Goal: Check status: Check status

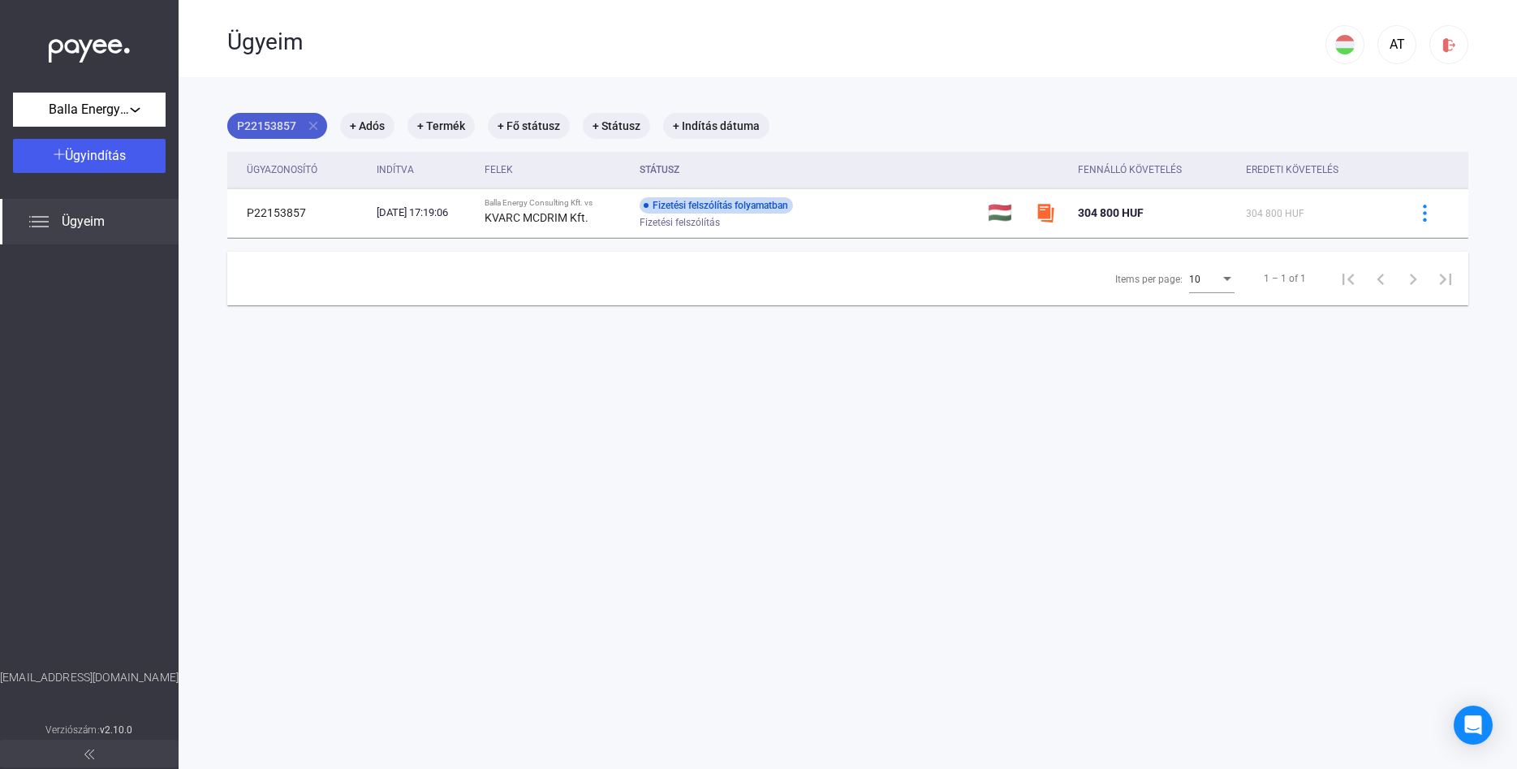
click at [310, 119] on mat-icon "close" at bounding box center [313, 126] width 15 height 15
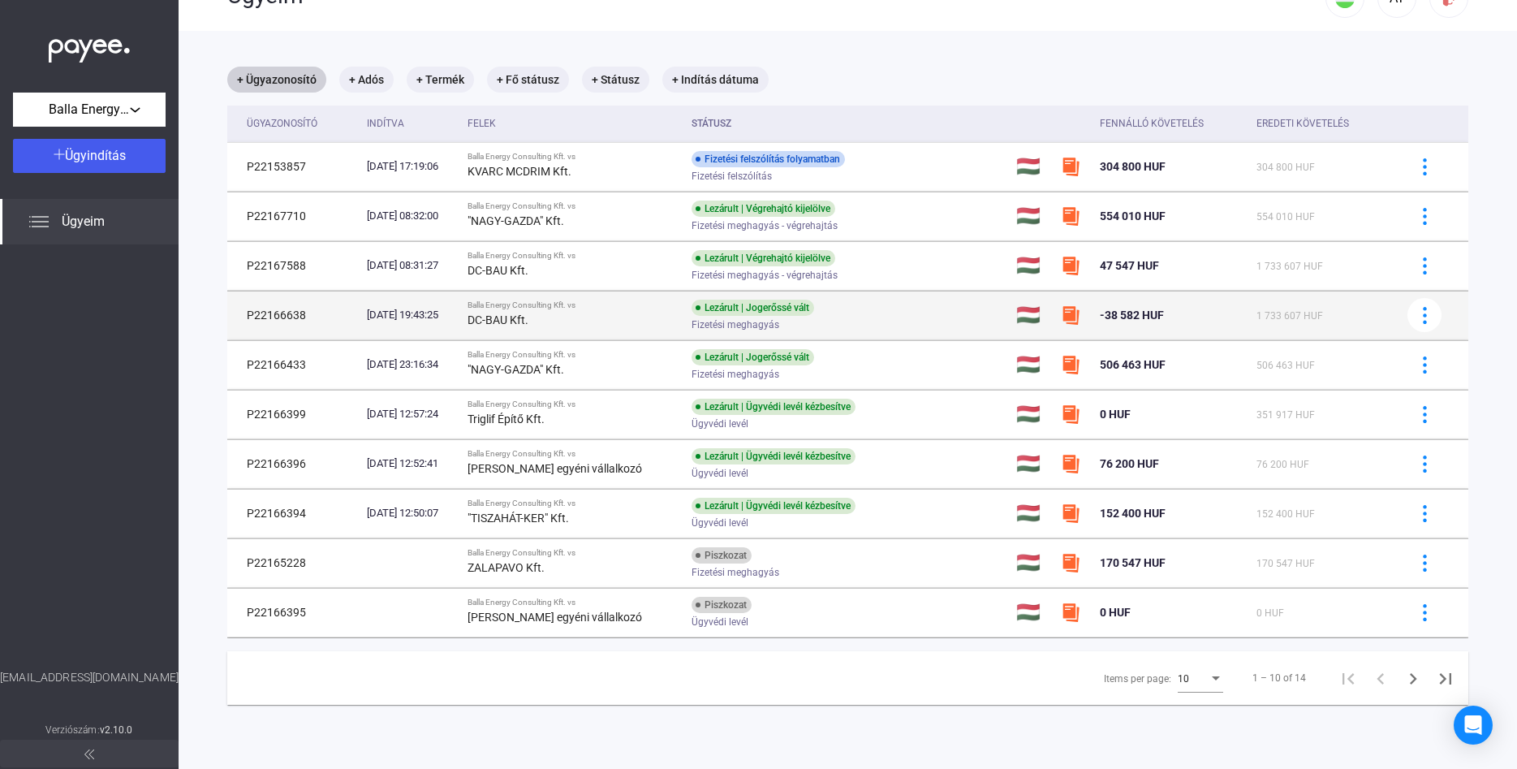
scroll to position [77, 0]
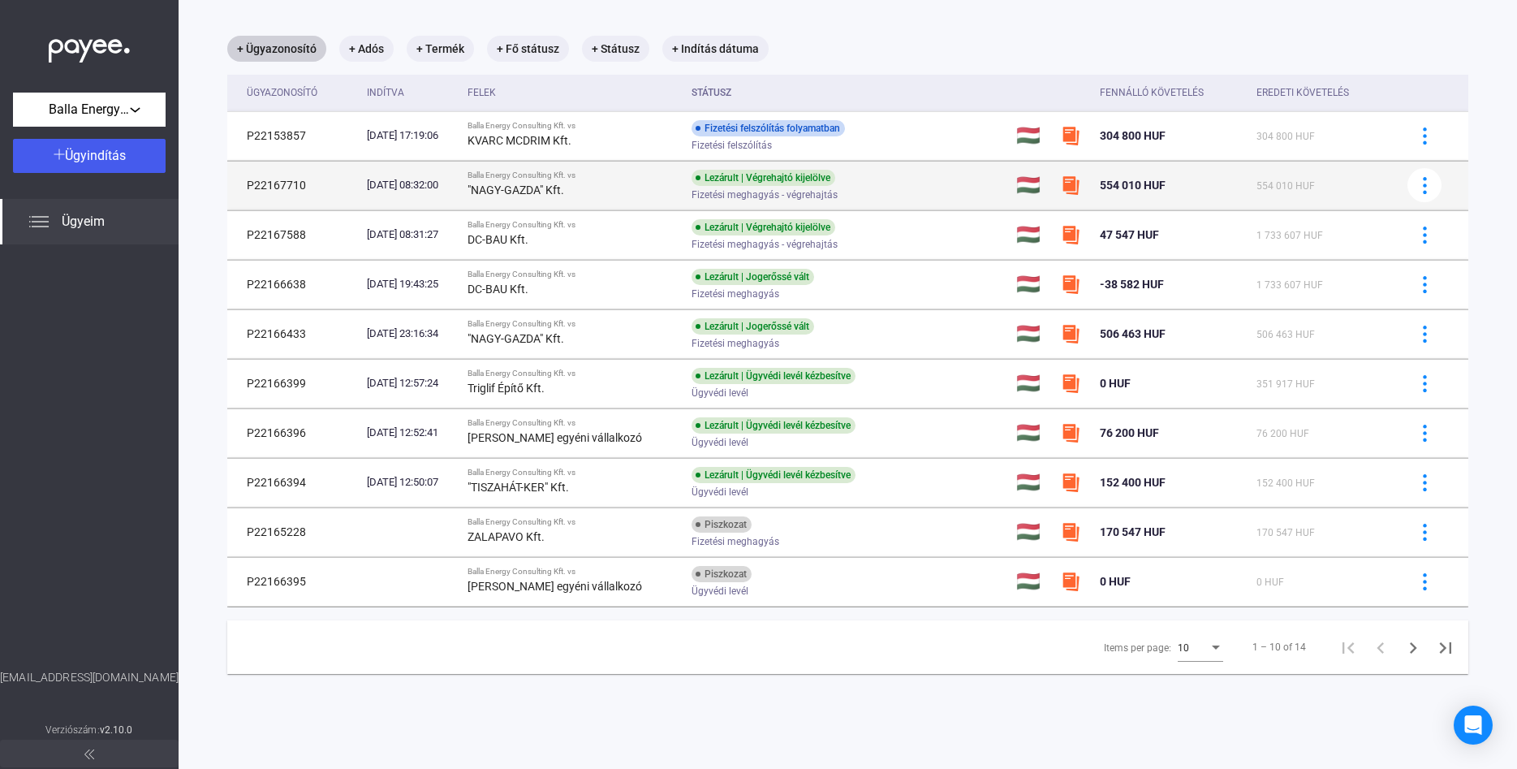
click at [279, 181] on td "P22167710" at bounding box center [293, 185] width 133 height 49
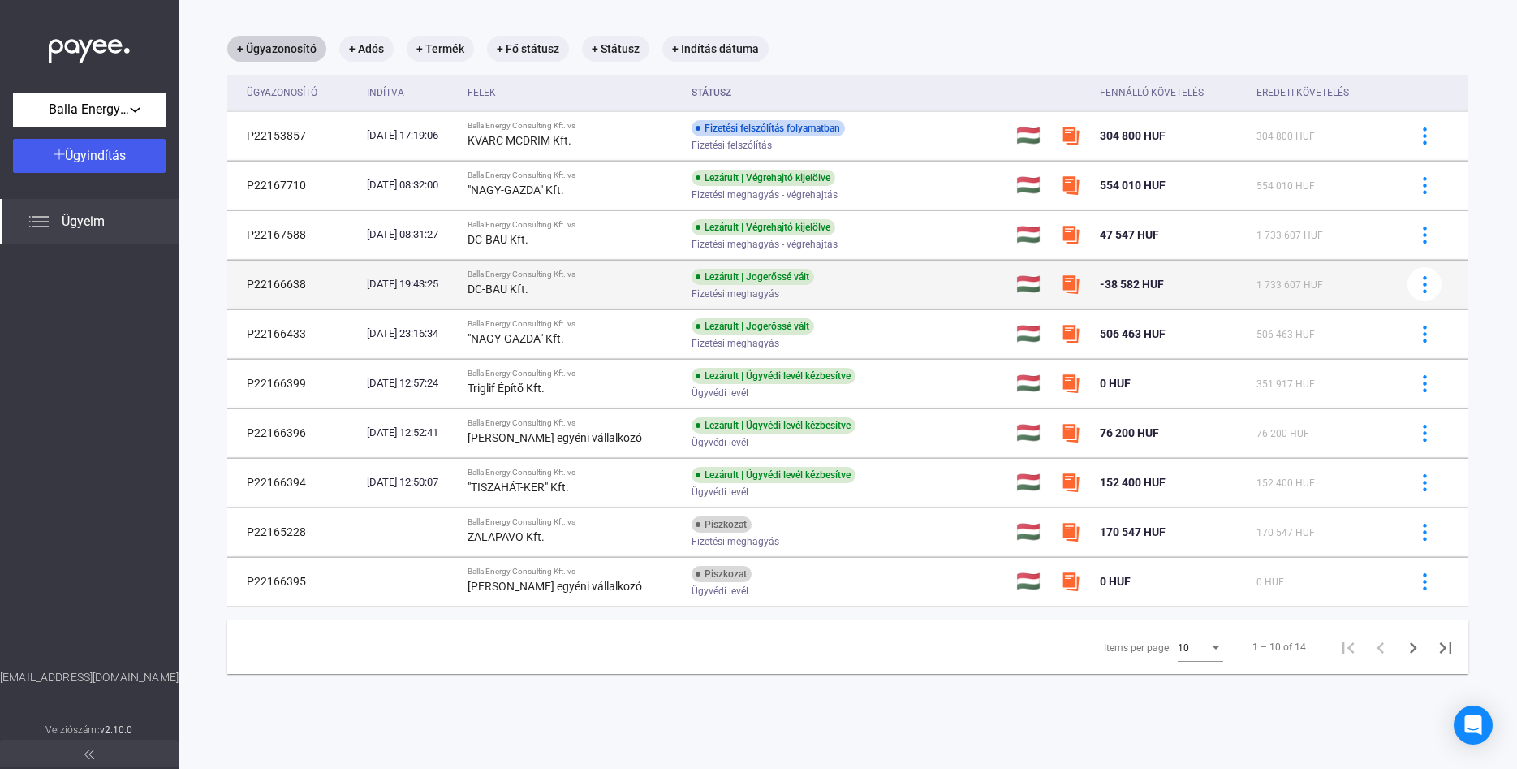
copy td "P22167710"
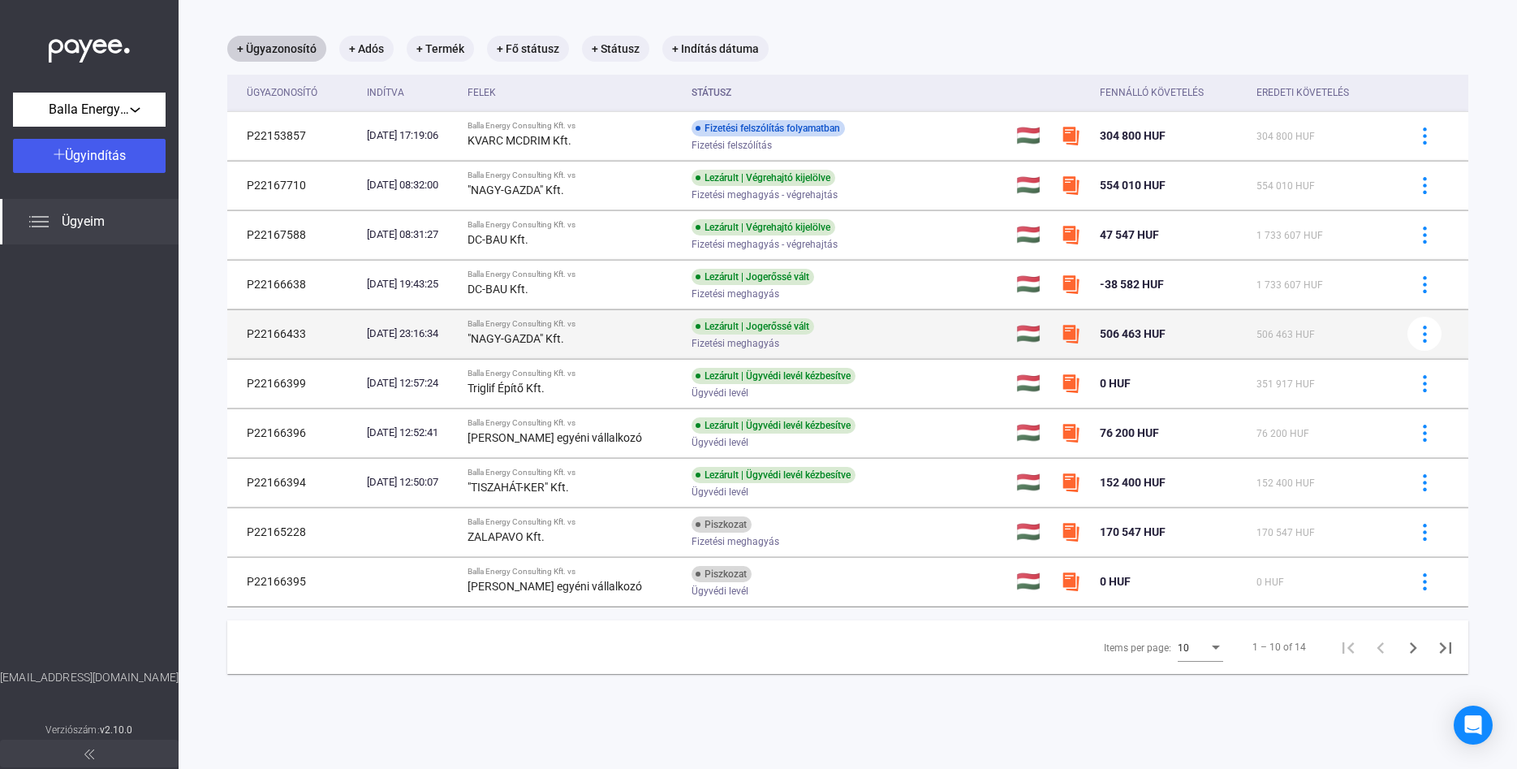
click at [290, 334] on td "P22166433" at bounding box center [293, 333] width 133 height 49
copy td "P22166433"
click at [644, 345] on div ""NAGY-GAZDA" Kft." at bounding box center [573, 338] width 211 height 19
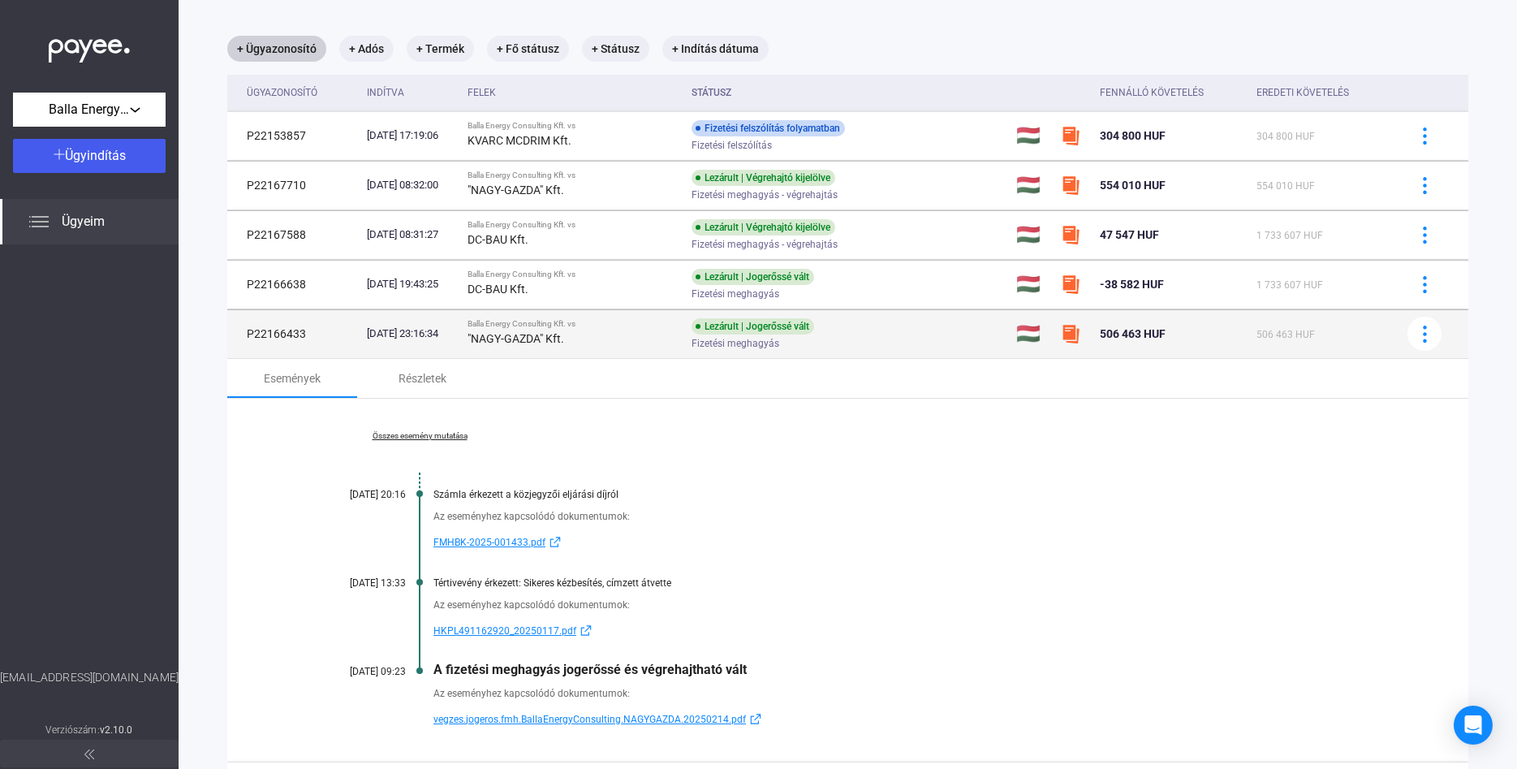
click at [1076, 334] on img at bounding box center [1070, 333] width 19 height 19
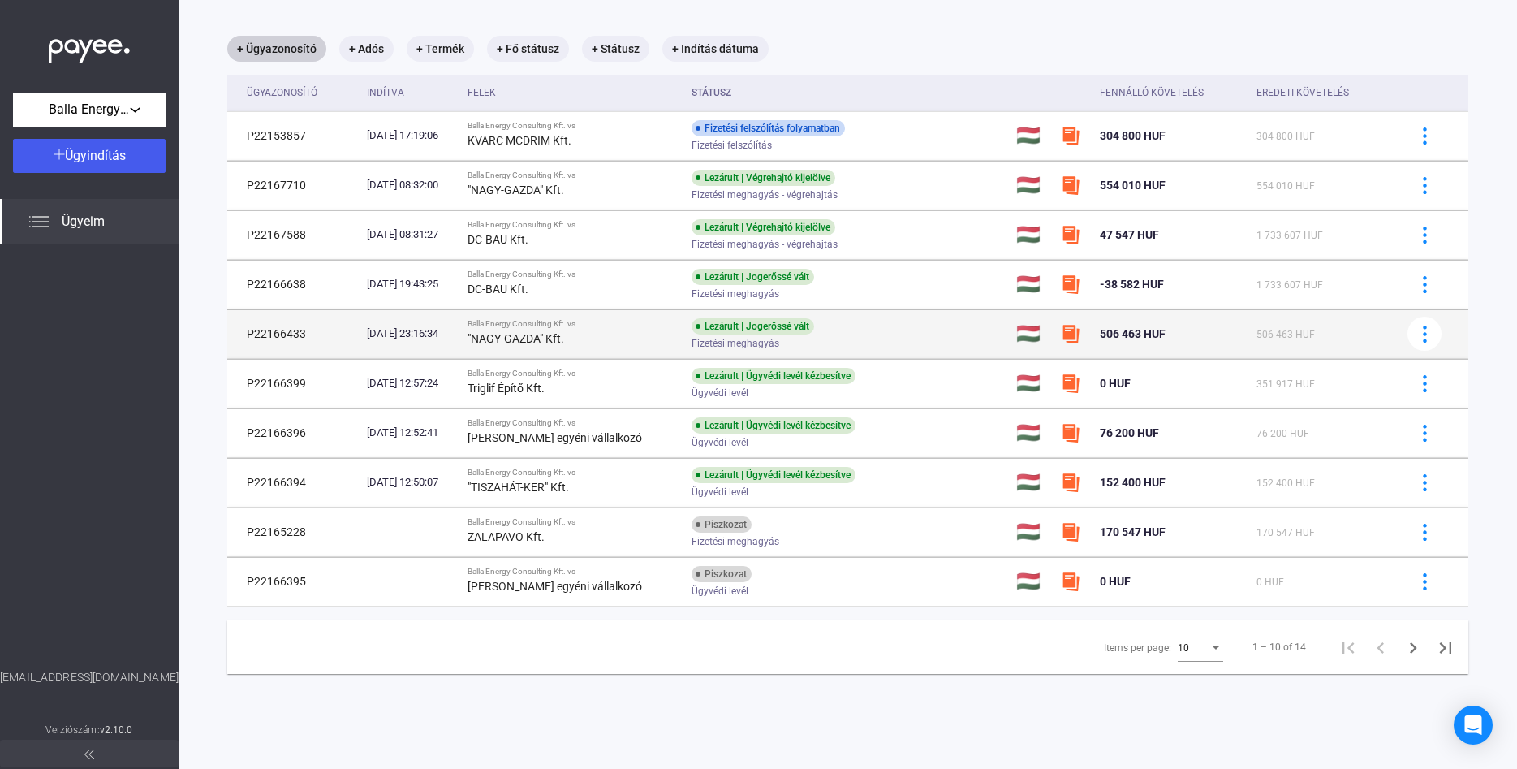
click at [1076, 334] on img at bounding box center [1070, 333] width 19 height 19
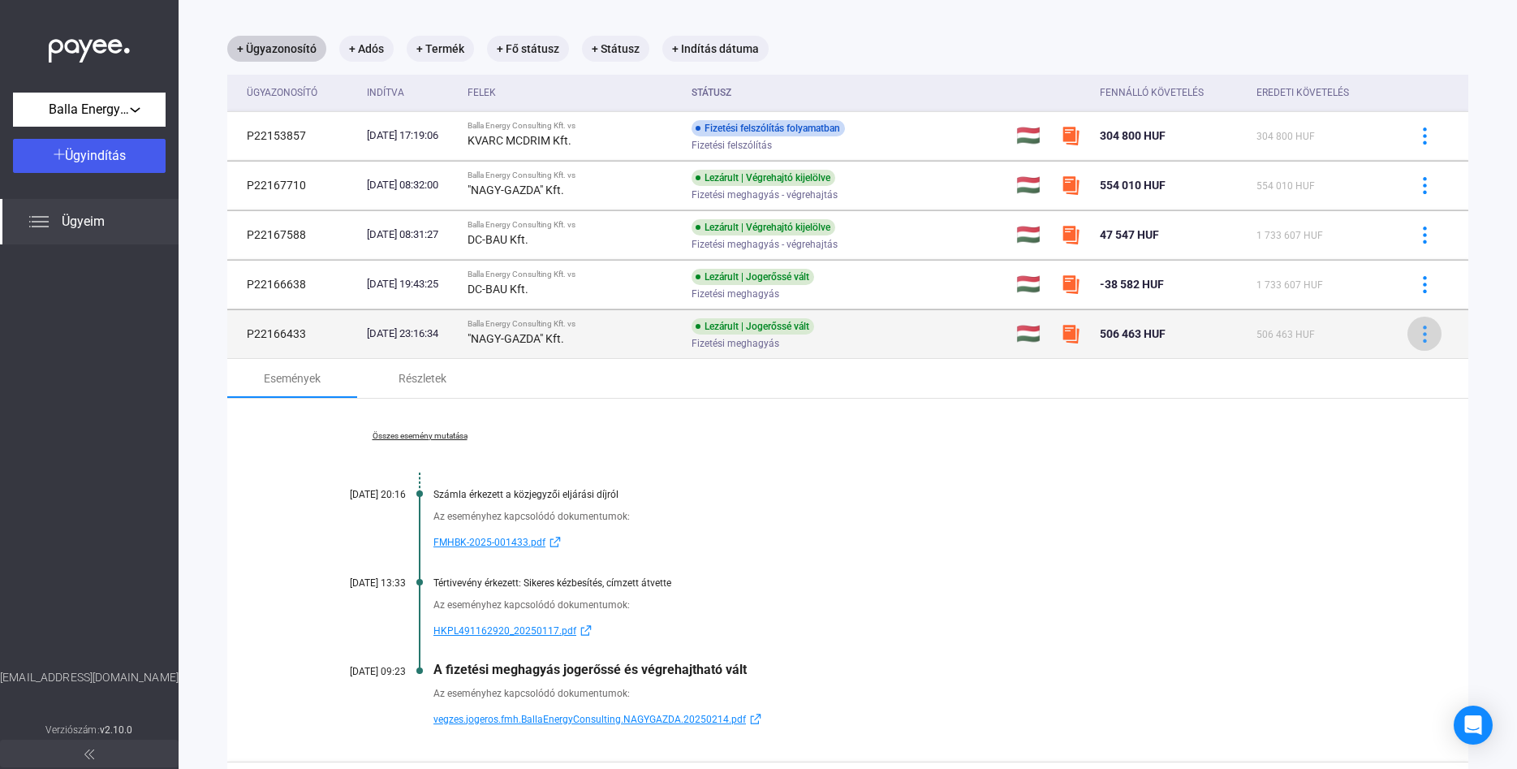
click at [1433, 335] on img at bounding box center [1424, 334] width 17 height 17
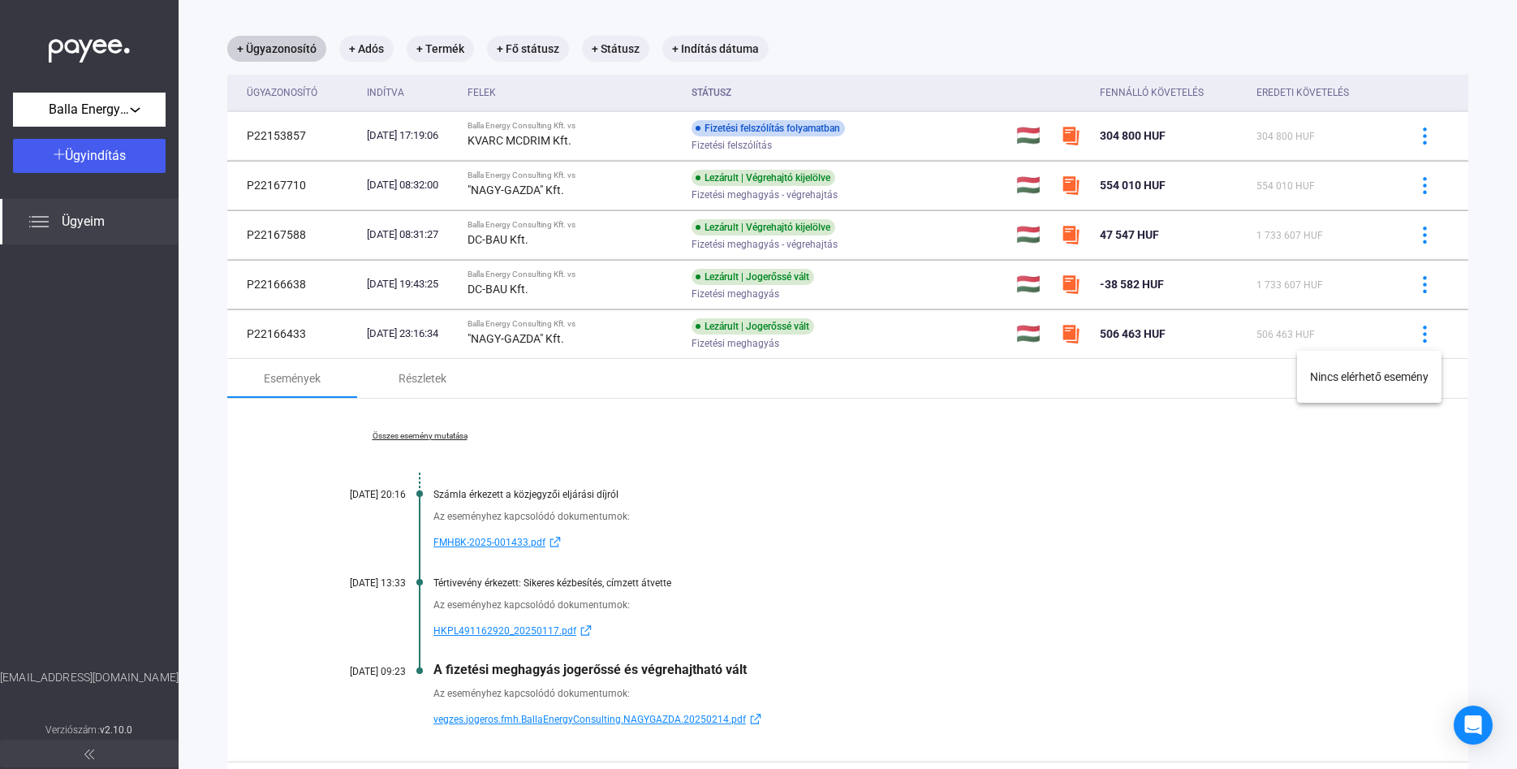
click at [501, 358] on div at bounding box center [758, 384] width 1517 height 769
click at [433, 374] on div "Részletek" at bounding box center [423, 378] width 48 height 19
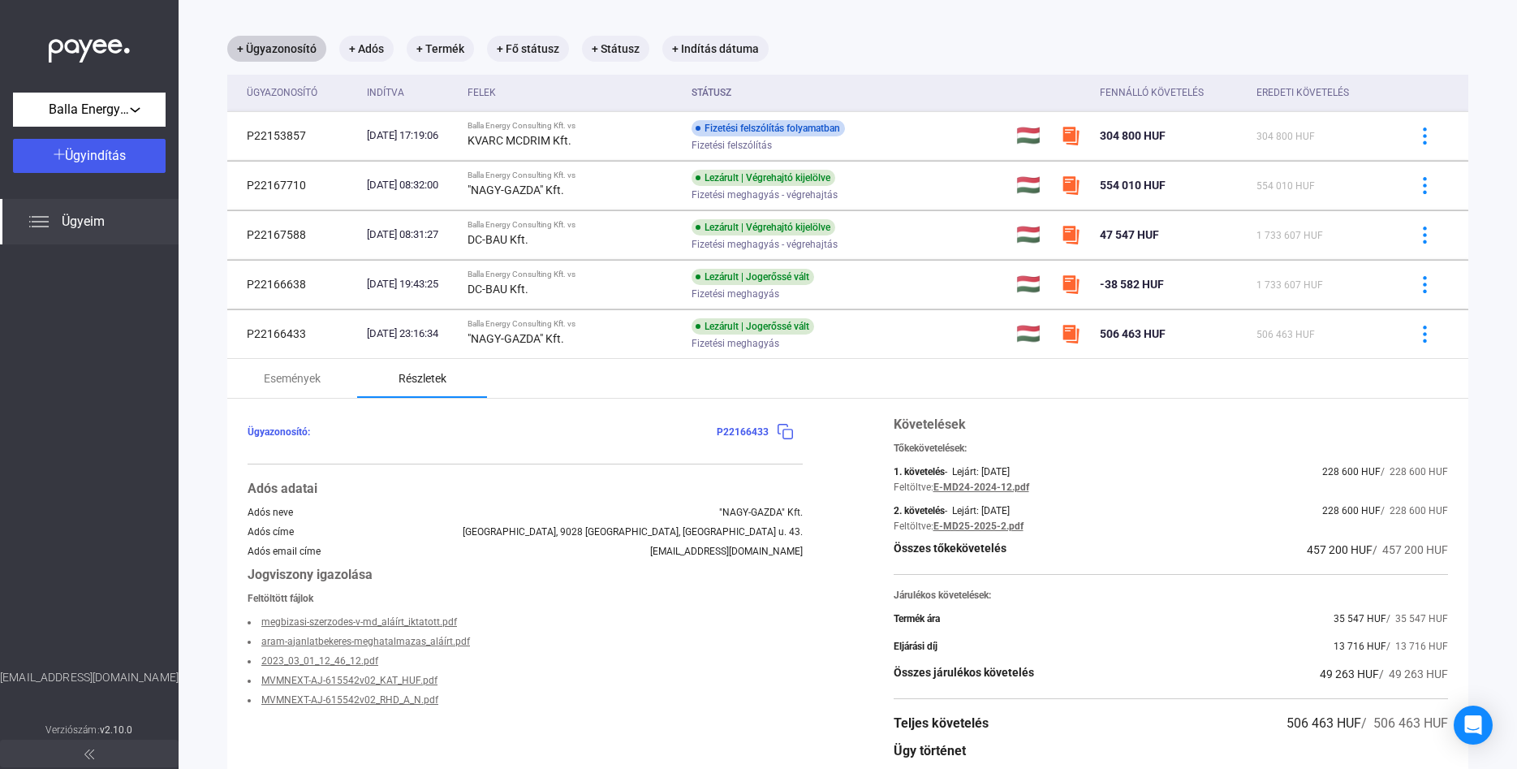
scroll to position [0, 0]
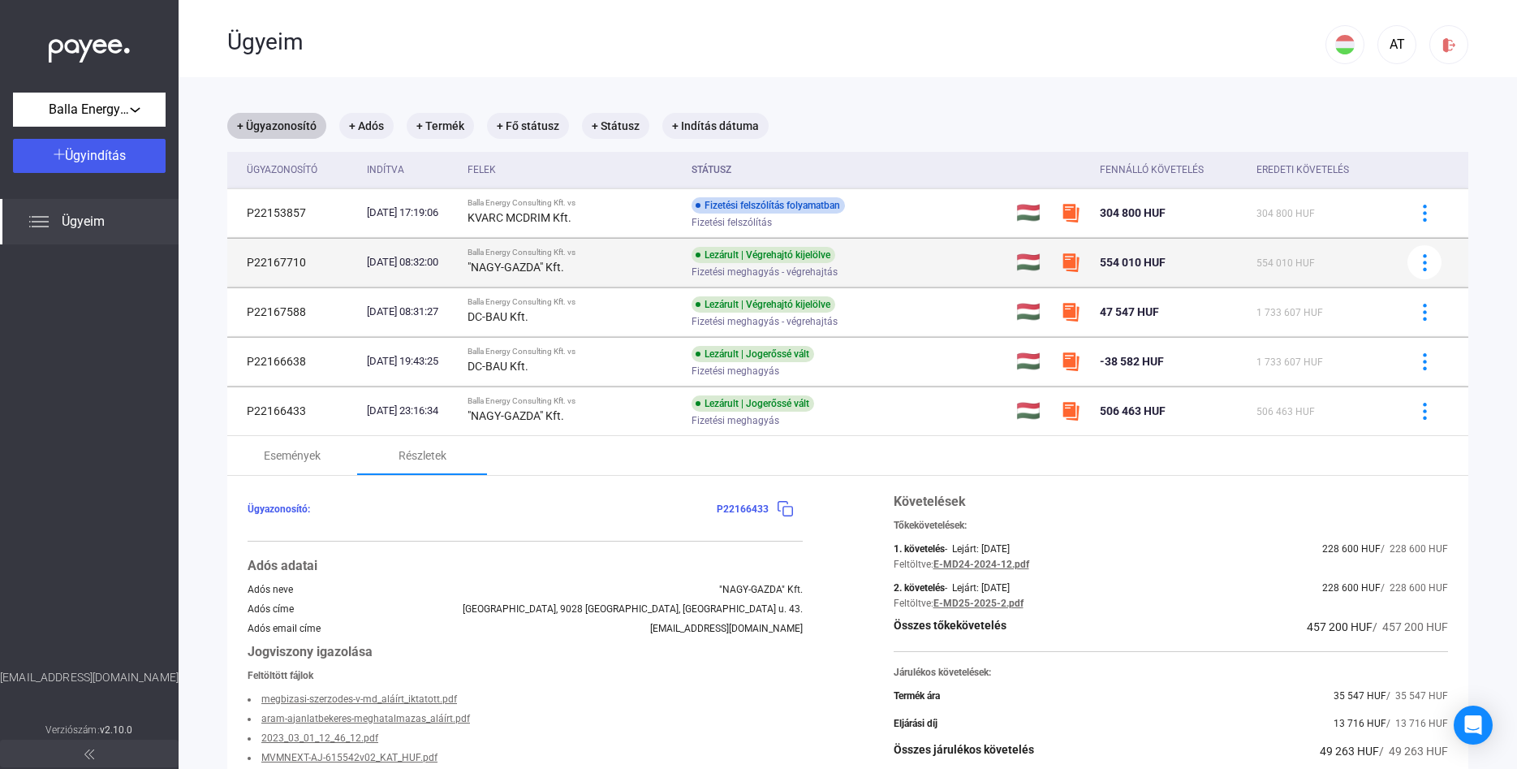
click at [613, 261] on div ""NAGY-GAZDA" Kft." at bounding box center [573, 266] width 211 height 19
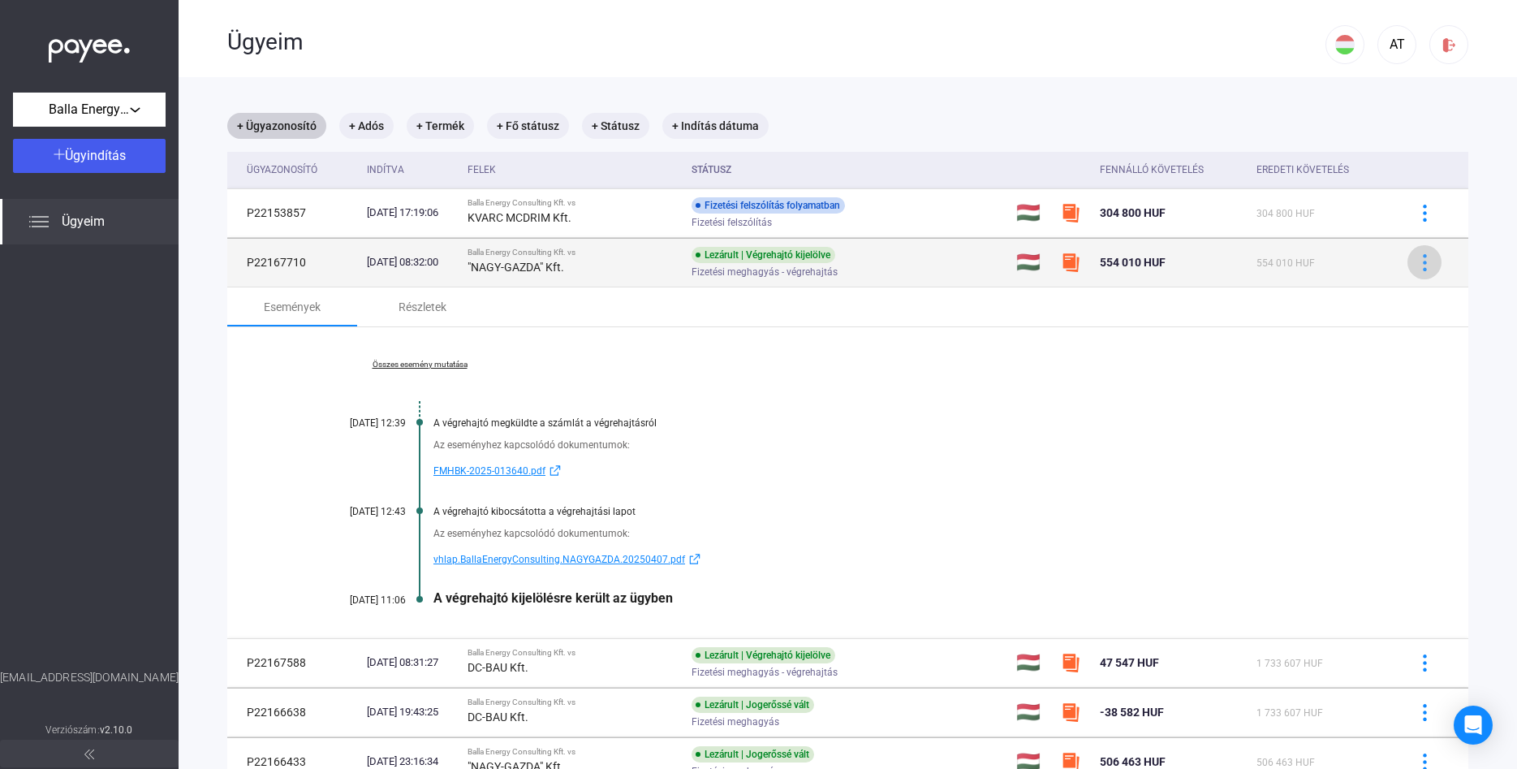
click at [1430, 265] on img at bounding box center [1424, 262] width 17 height 17
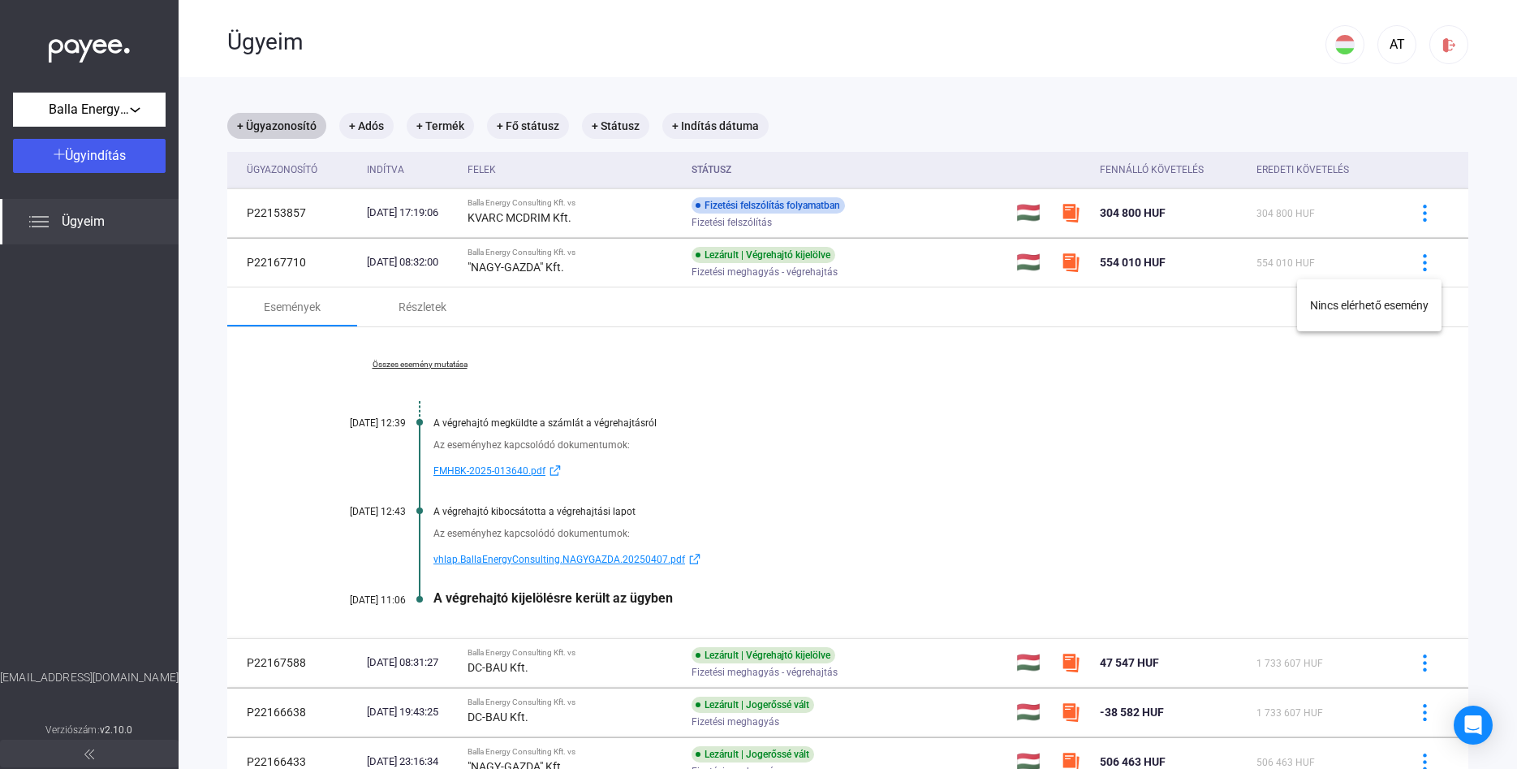
click at [424, 303] on div at bounding box center [758, 384] width 1517 height 769
click at [413, 309] on div "Részletek" at bounding box center [423, 306] width 48 height 19
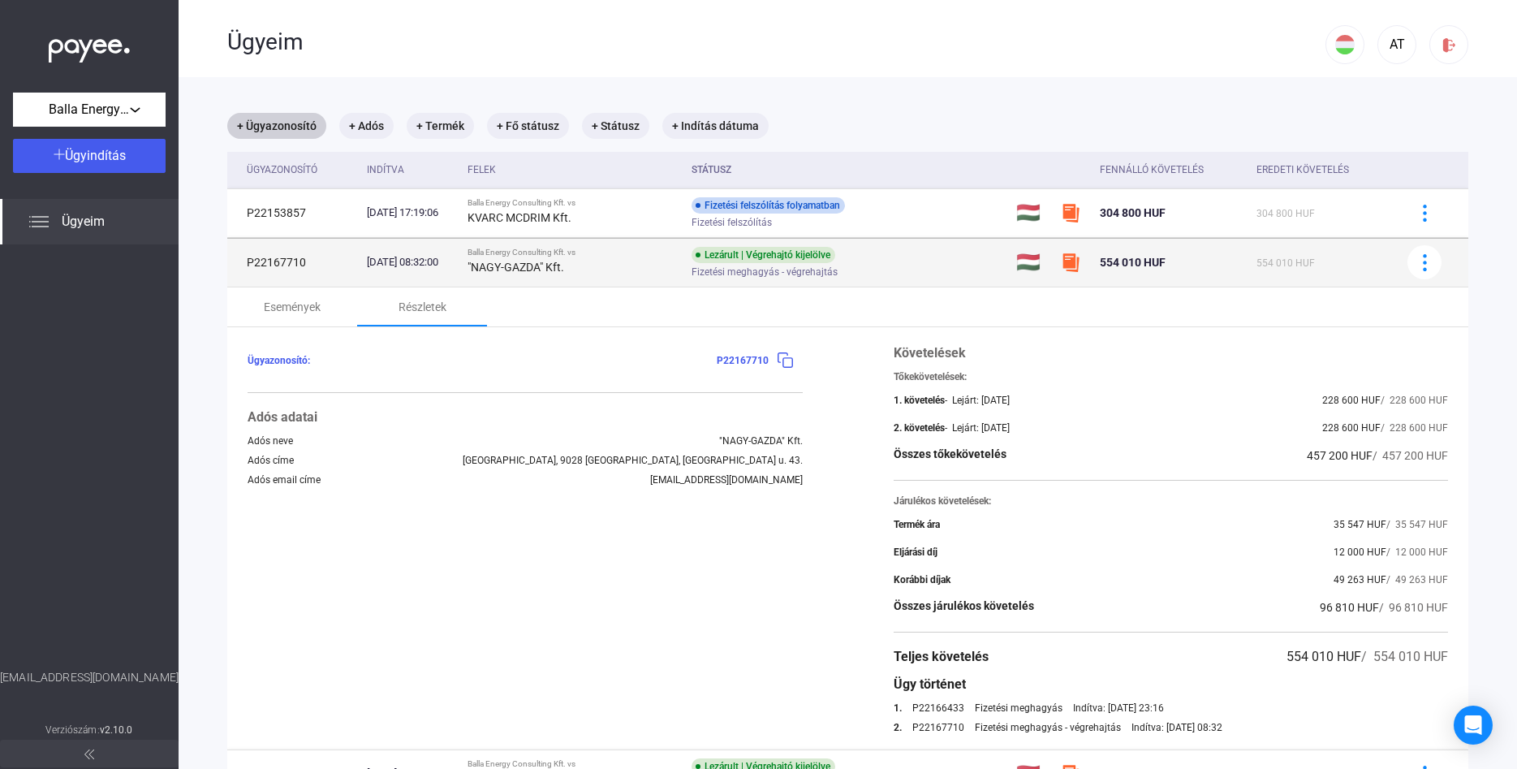
click at [367, 265] on div "[DATE] 08:32:00" at bounding box center [411, 262] width 88 height 16
